Goal: Find specific page/section: Find specific page/section

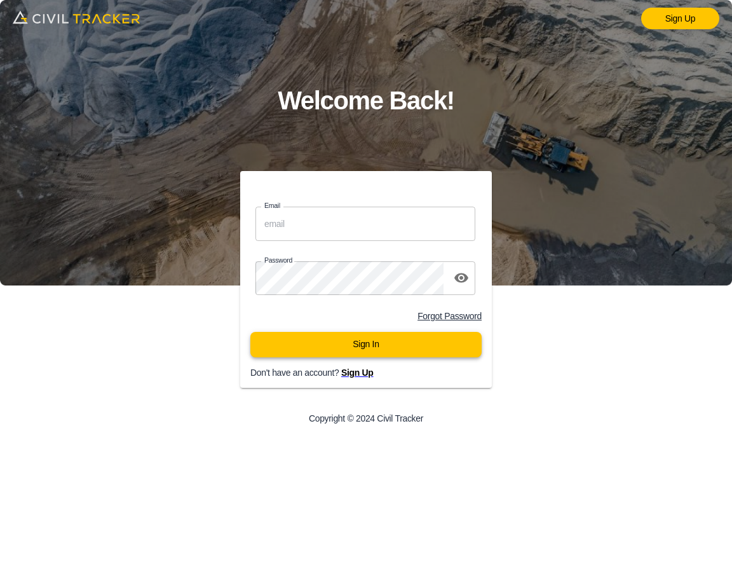
type input "support@civiltracker.xyz"
click at [355, 348] on button "Sign In" at bounding box center [365, 344] width 231 height 25
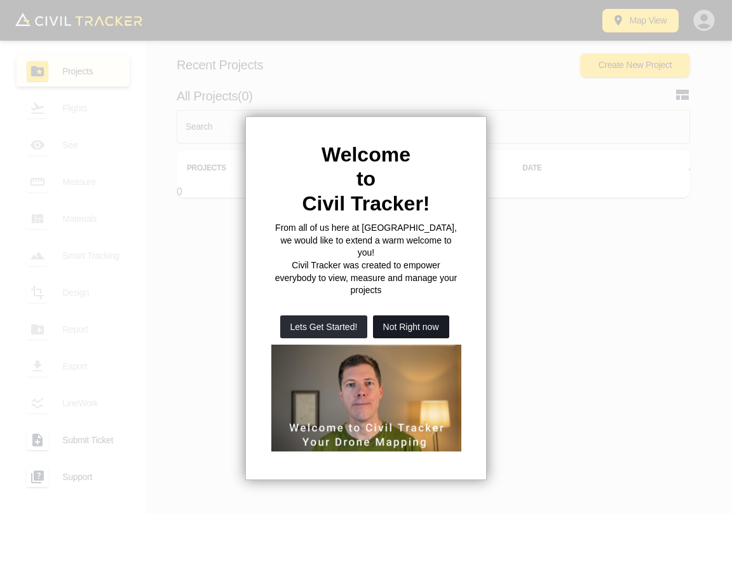
click at [428, 315] on button "Not Right now" at bounding box center [411, 326] width 76 height 23
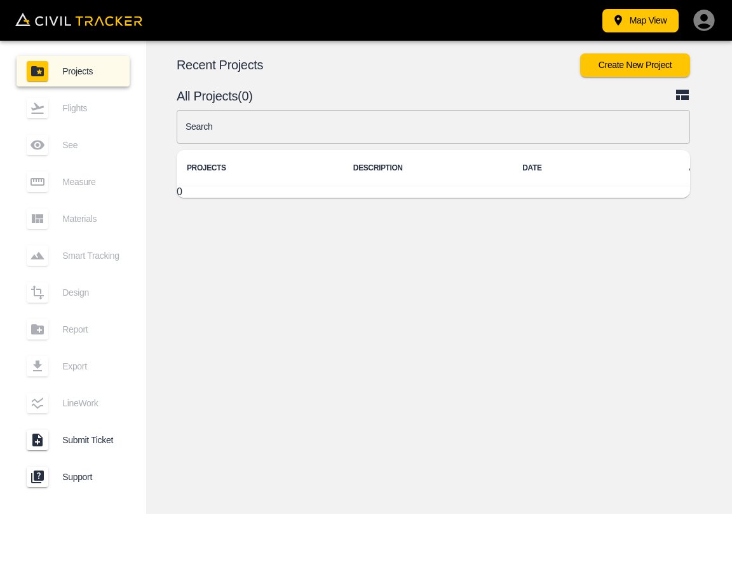
click at [329, 120] on input "text" at bounding box center [433, 127] width 513 height 34
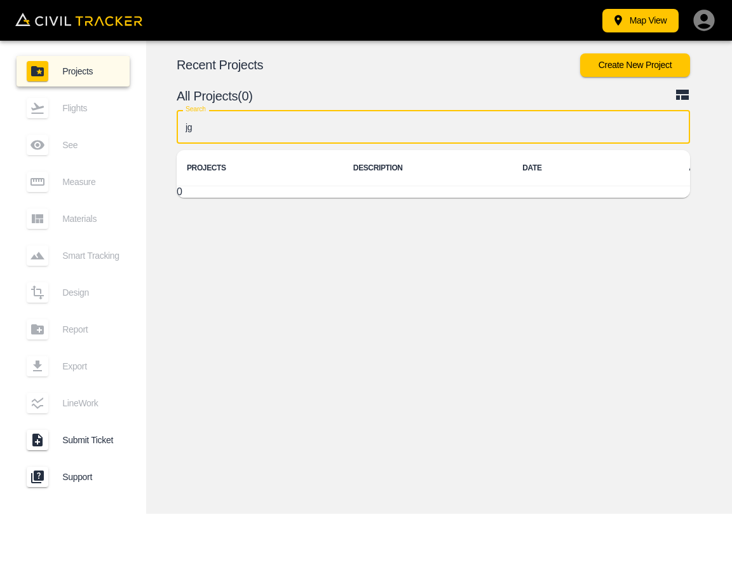
type input "j"
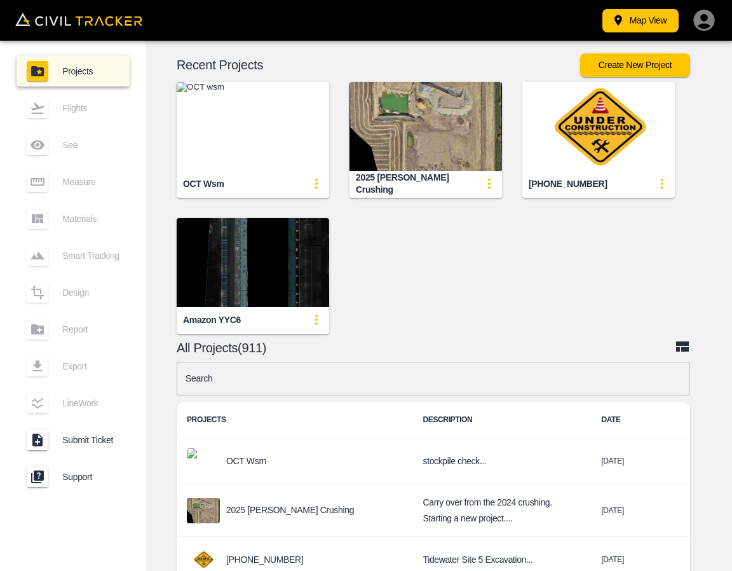
click at [423, 380] on input "text" at bounding box center [433, 379] width 513 height 34
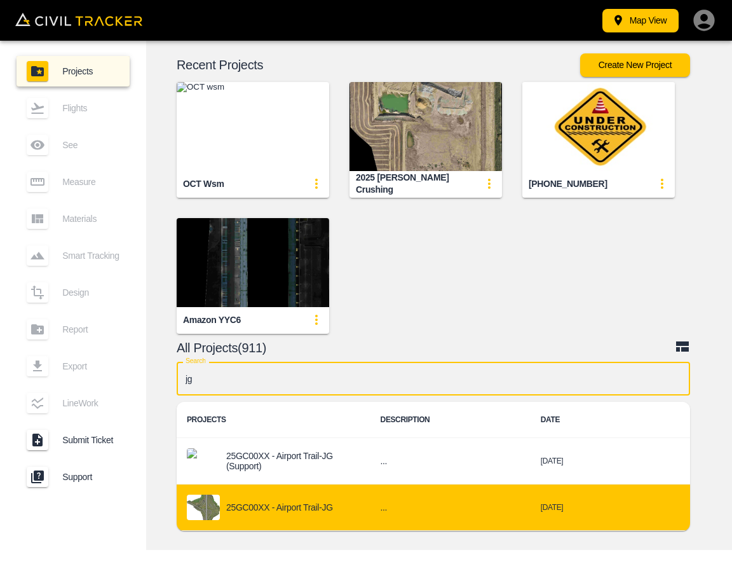
type input "jg"
click at [305, 500] on div "25GC00XX - Airport Trail-JG" at bounding box center [273, 506] width 173 height 25
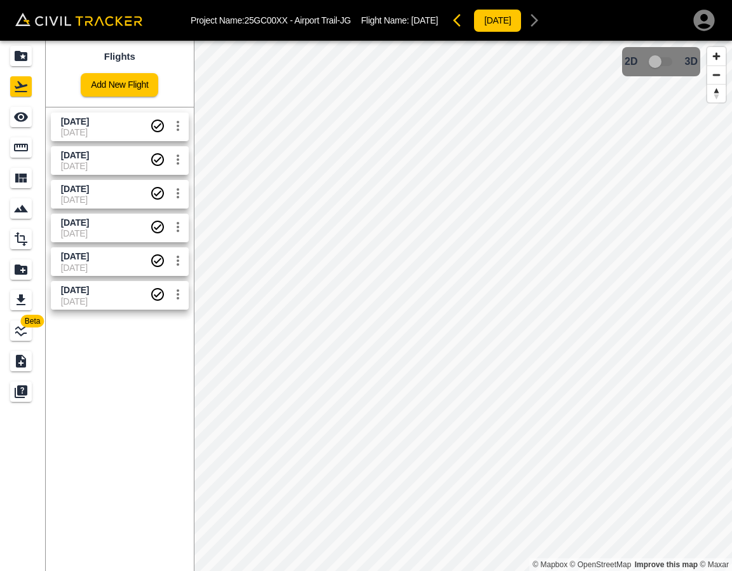
click at [102, 128] on span "[DATE]" at bounding box center [105, 132] width 89 height 10
click at [43, 127] on link at bounding box center [23, 117] width 46 height 30
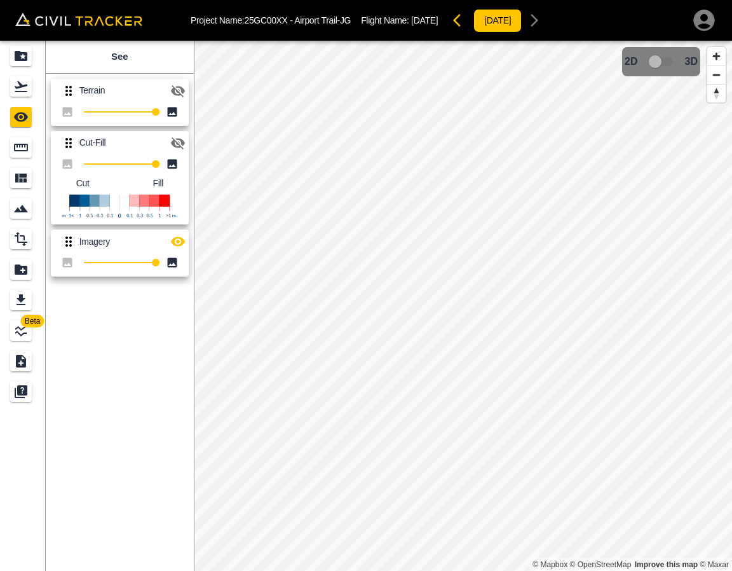
click at [175, 139] on icon "button" at bounding box center [177, 142] width 15 height 15
click at [183, 245] on icon "button" at bounding box center [177, 241] width 15 height 15
click at [20, 86] on icon "Flights" at bounding box center [21, 86] width 13 height 11
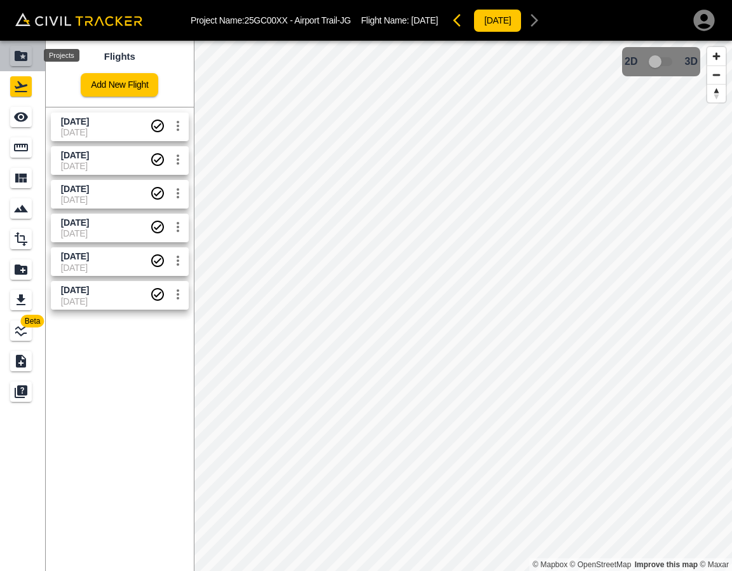
click at [17, 52] on icon "Projects" at bounding box center [21, 56] width 13 height 10
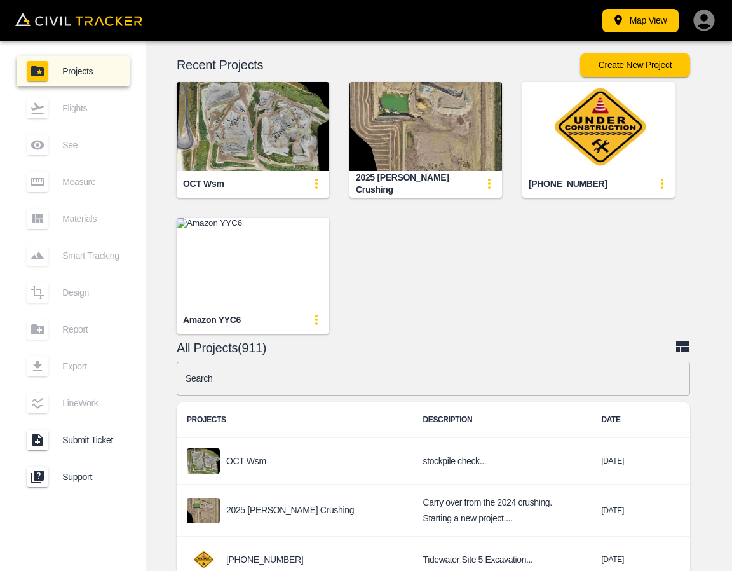
click at [355, 381] on input "text" at bounding box center [433, 379] width 513 height 34
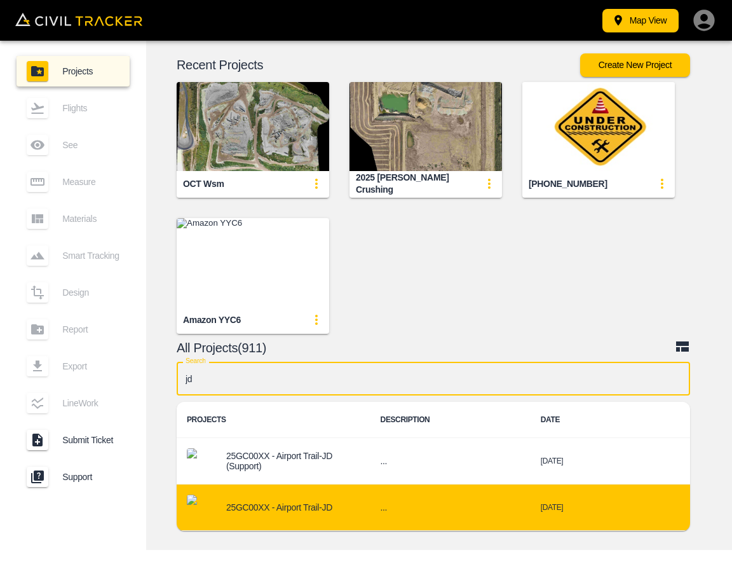
type input "jd"
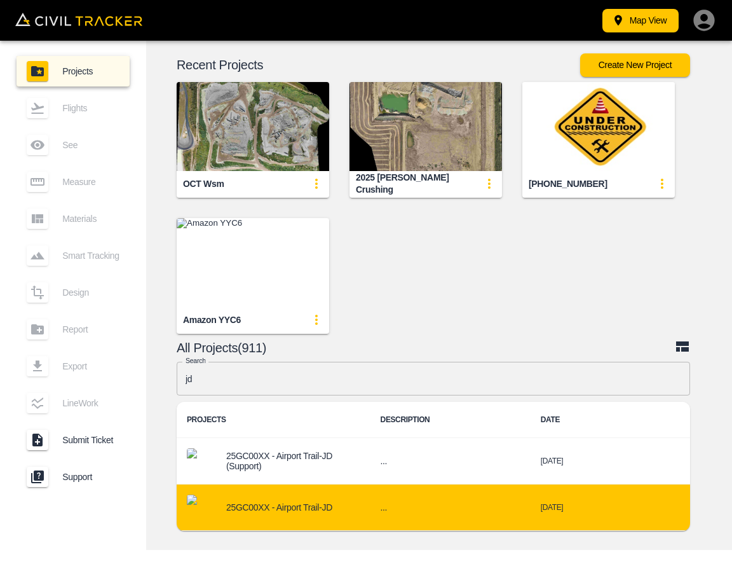
click at [325, 514] on div "25GC00XX - Airport Trail-JD" at bounding box center [273, 506] width 173 height 25
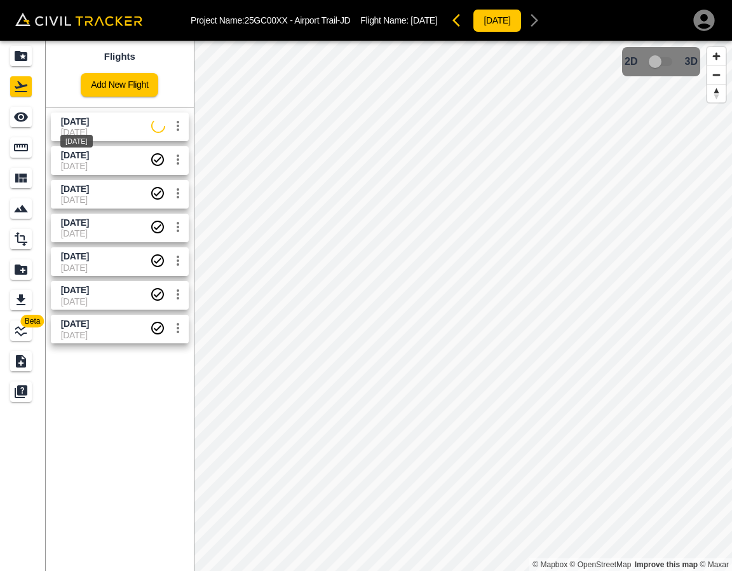
click at [73, 125] on span "[DATE]" at bounding box center [75, 121] width 28 height 10
click at [75, 159] on div "[DATE]" at bounding box center [76, 170] width 35 height 23
click at [36, 122] on link at bounding box center [23, 117] width 46 height 30
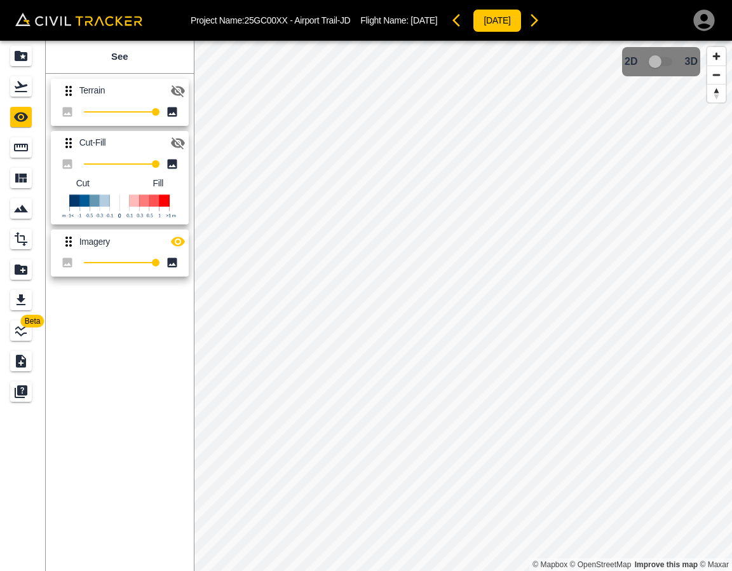
click at [182, 148] on icon "button" at bounding box center [178, 143] width 14 height 12
click at [181, 243] on icon "button" at bounding box center [178, 242] width 14 height 10
click at [12, 85] on div "Flights" at bounding box center [21, 86] width 22 height 20
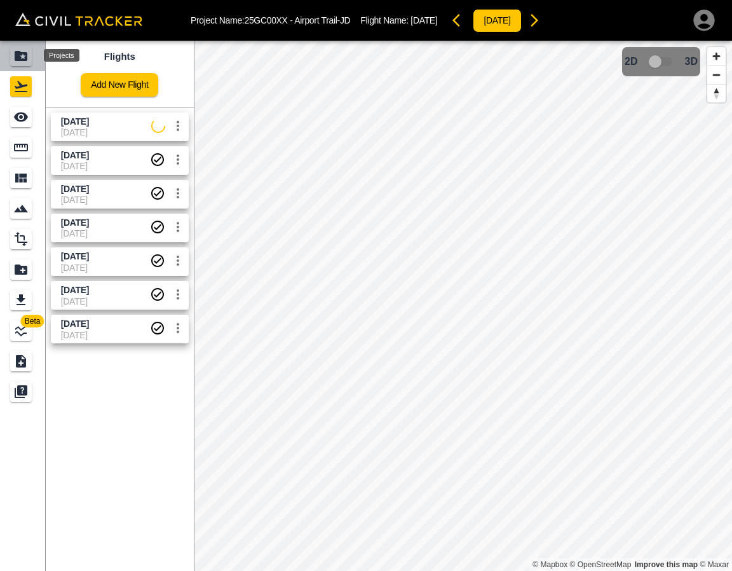
click at [22, 63] on icon "Projects" at bounding box center [20, 55] width 15 height 15
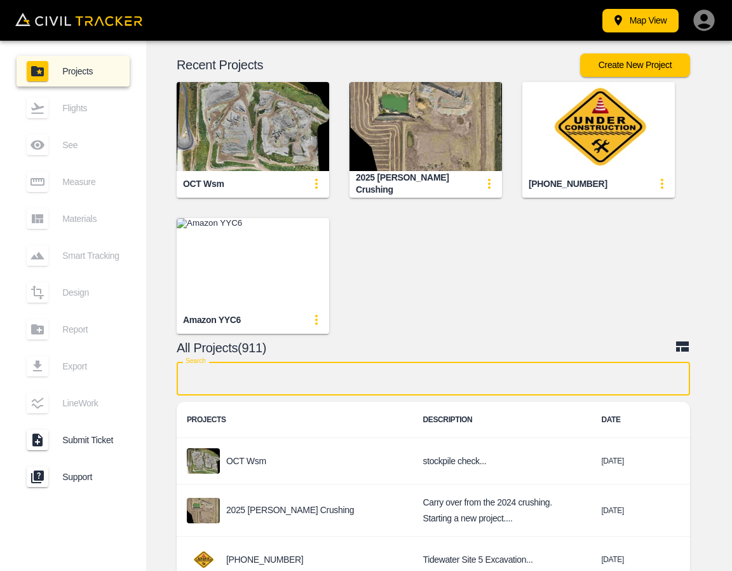
click at [416, 369] on input "text" at bounding box center [433, 379] width 513 height 34
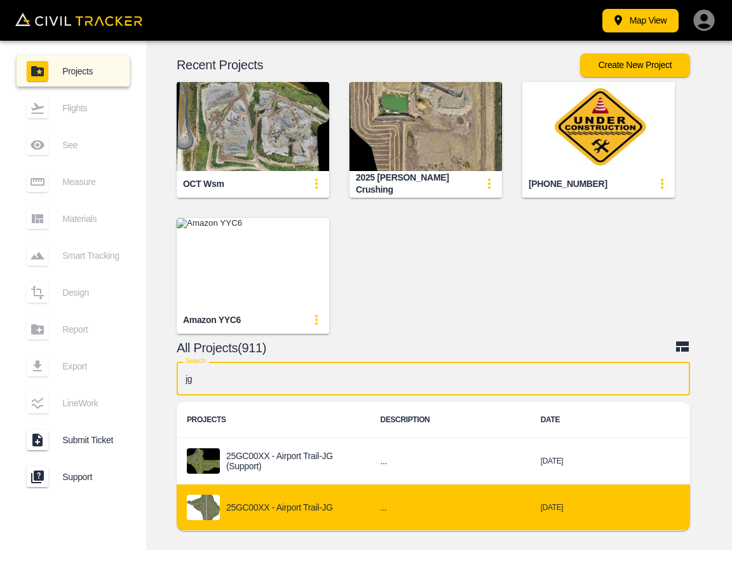
type input "jg"
click at [262, 502] on p "25GC00XX - Airport Trail-JG" at bounding box center [279, 507] width 107 height 10
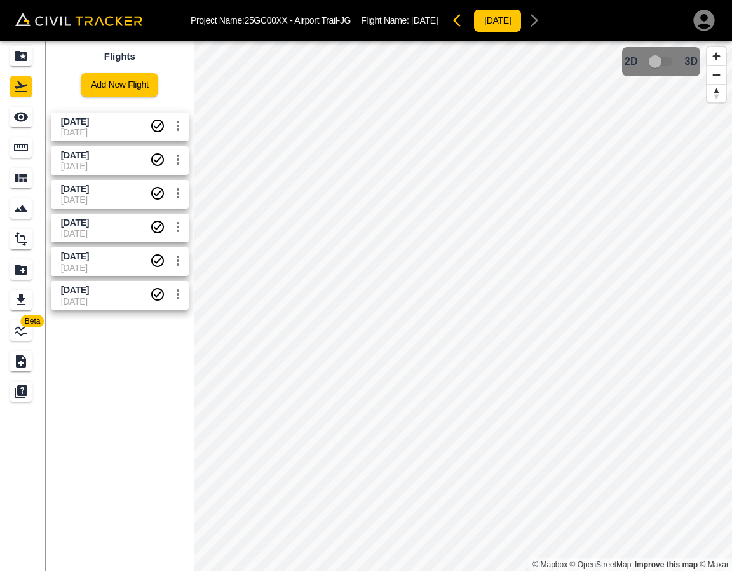
click at [97, 167] on span "[DATE]" at bounding box center [105, 166] width 89 height 10
click at [16, 109] on icon "See" at bounding box center [20, 116] width 15 height 15
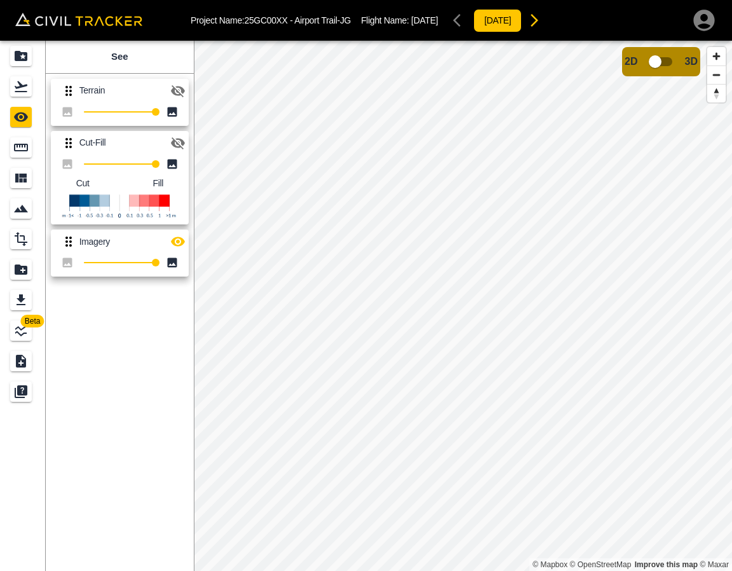
drag, startPoint x: 174, startPoint y: 137, endPoint x: 177, endPoint y: 150, distance: 13.6
click at [175, 137] on icon "button" at bounding box center [177, 142] width 15 height 15
click at [174, 246] on icon "button" at bounding box center [177, 241] width 15 height 15
click at [24, 86] on icon "Flights" at bounding box center [21, 86] width 13 height 11
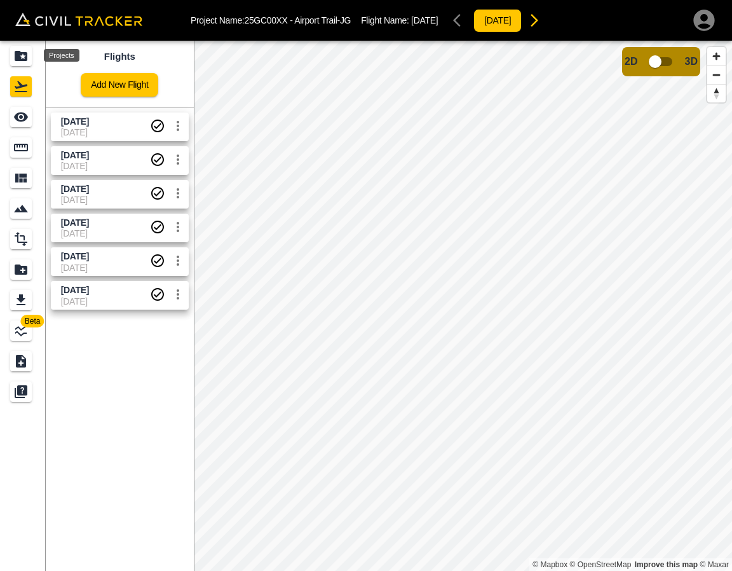
click at [22, 62] on icon "Projects" at bounding box center [20, 55] width 15 height 15
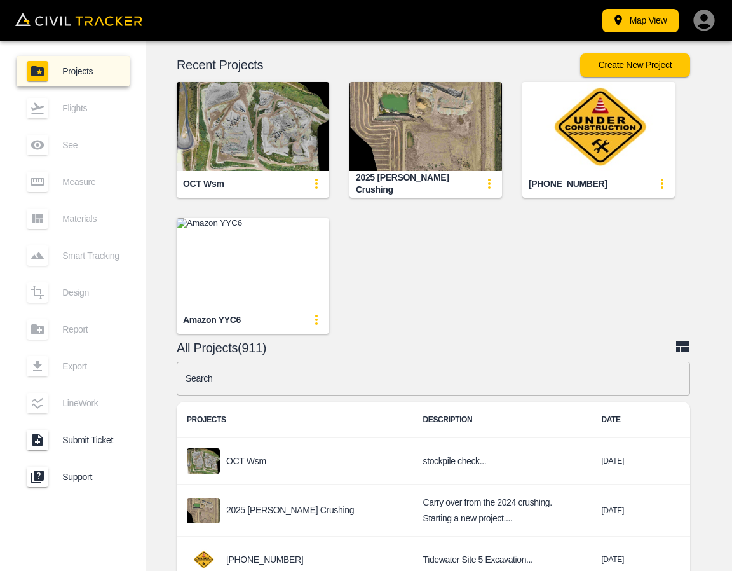
click at [370, 377] on input "text" at bounding box center [433, 379] width 513 height 34
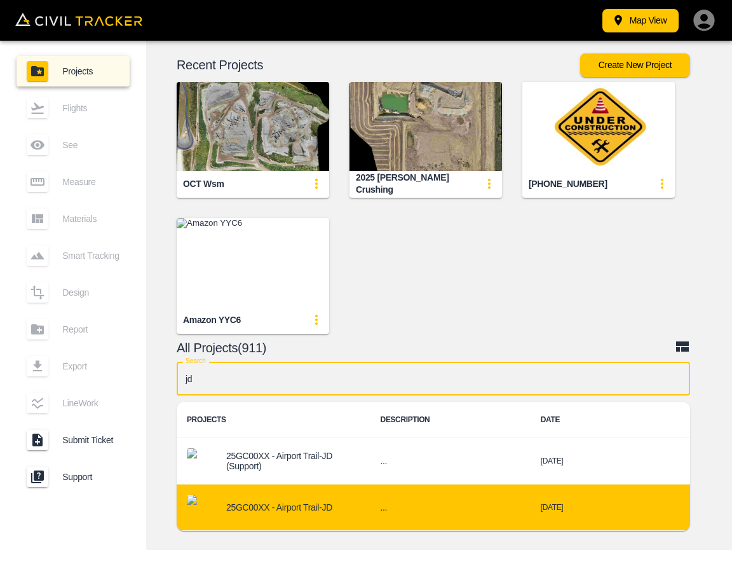
type input "jd"
click at [323, 506] on p "25GC00XX - Airport Trail-JD" at bounding box center [279, 507] width 106 height 10
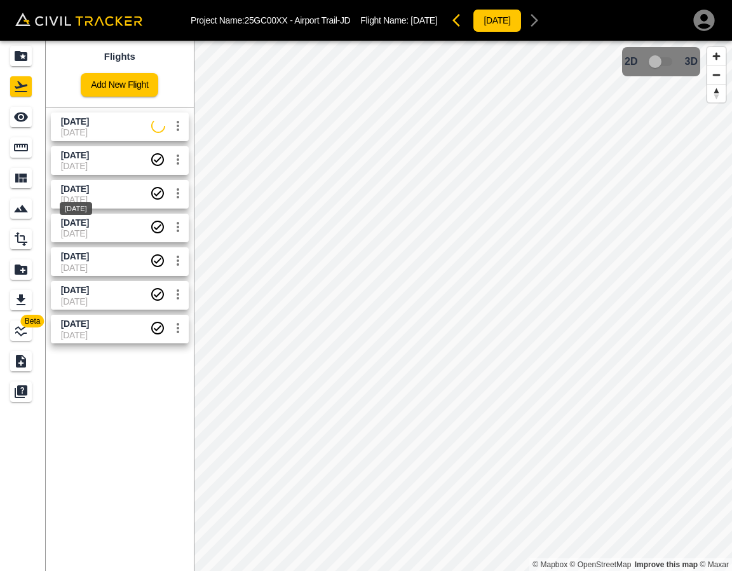
click at [89, 190] on span "[DATE]" at bounding box center [75, 189] width 28 height 10
drag, startPoint x: 22, startPoint y: 116, endPoint x: 32, endPoint y: 115, distance: 10.2
click at [22, 116] on icon "See" at bounding box center [21, 117] width 14 height 10
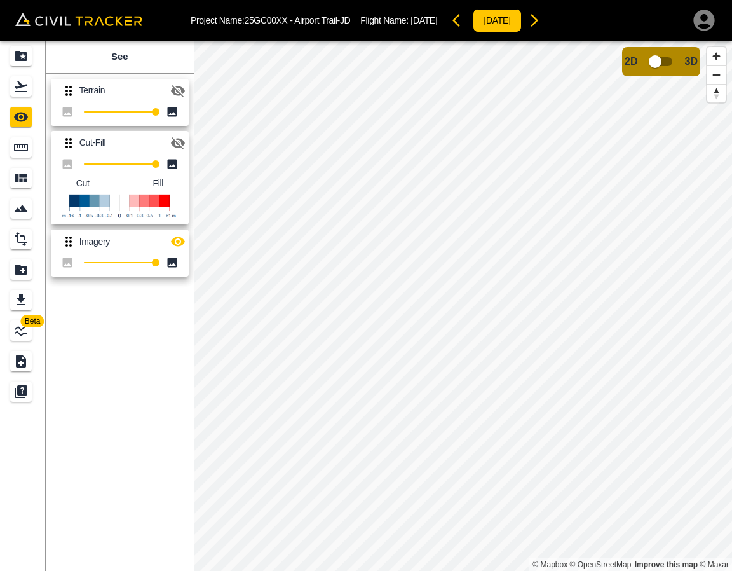
click at [175, 138] on icon "button" at bounding box center [178, 143] width 14 height 12
click at [175, 243] on icon "button" at bounding box center [178, 242] width 14 height 10
click at [22, 82] on icon "Flights" at bounding box center [20, 86] width 15 height 15
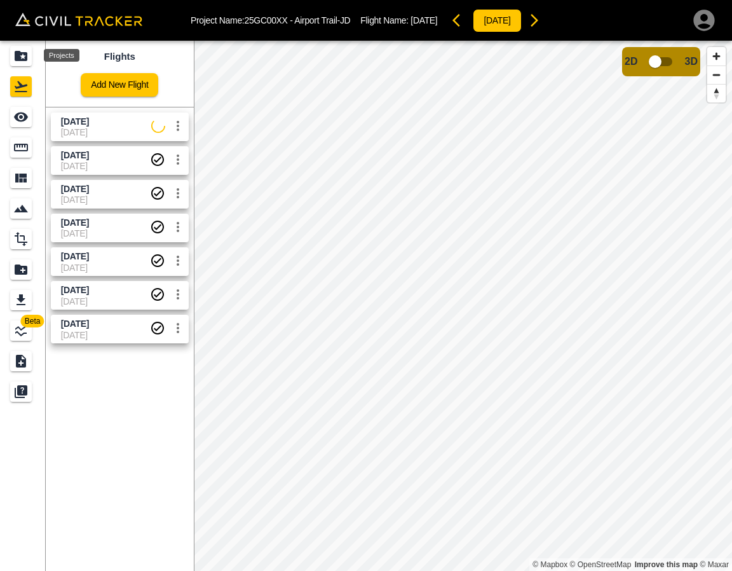
click at [10, 49] on div "Projects" at bounding box center [21, 56] width 22 height 20
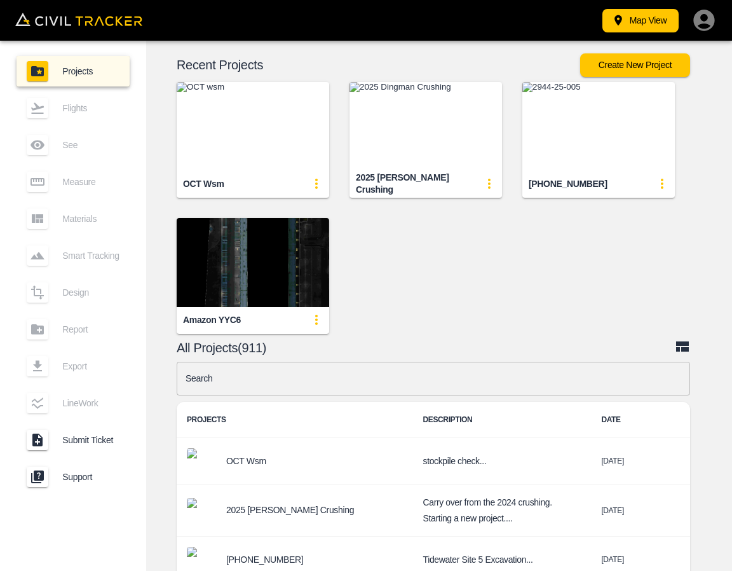
click at [376, 374] on input "text" at bounding box center [433, 379] width 513 height 34
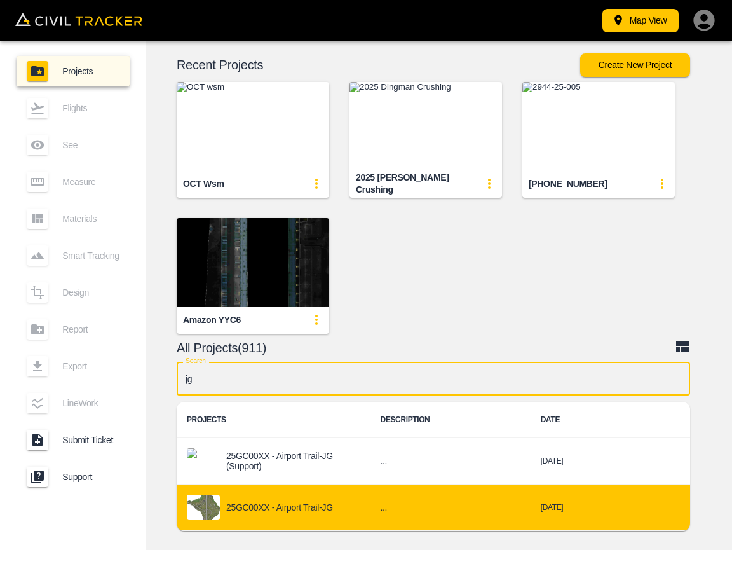
type input "jg"
click at [342, 503] on div "25GC00XX - Airport Trail-JG" at bounding box center [273, 506] width 173 height 25
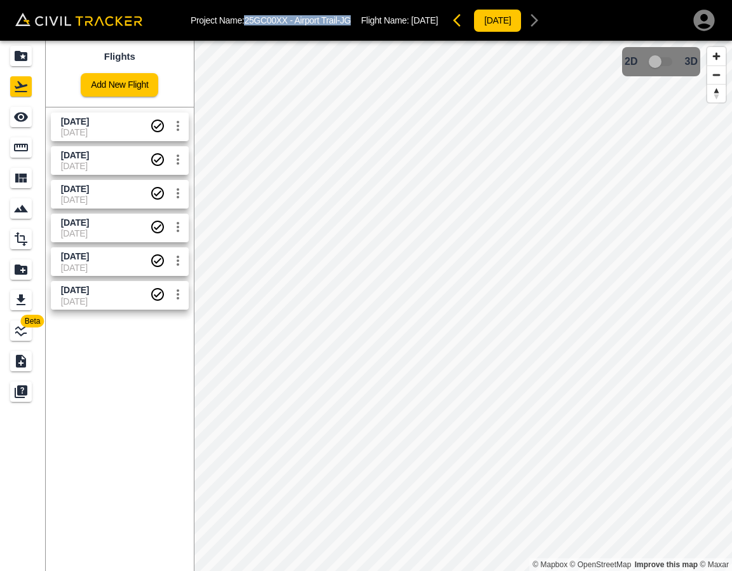
drag, startPoint x: 248, startPoint y: 18, endPoint x: 353, endPoint y: 24, distance: 105.6
click at [353, 24] on div "Project Name: 25GC00XX - Airport Trail-JG Flight Name: [DATE] [DATE]" at bounding box center [369, 20] width 356 height 25
copy p "25GC00XX - Airport Trail-JG"
